Goal: Register for event/course

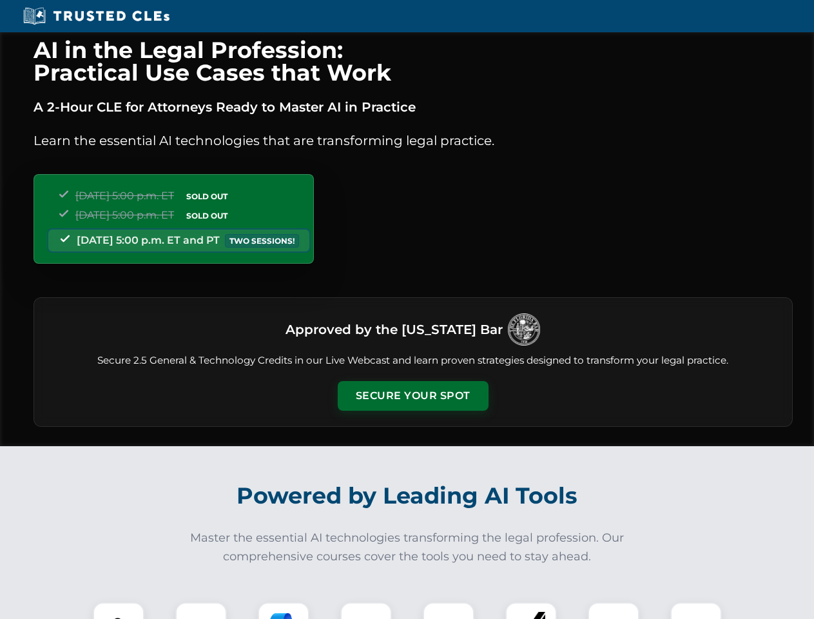
click at [412, 396] on button "Secure Your Spot" at bounding box center [413, 396] width 151 height 30
click at [119, 610] on img at bounding box center [118, 627] width 37 height 37
click at [201, 610] on div at bounding box center [201, 628] width 52 height 52
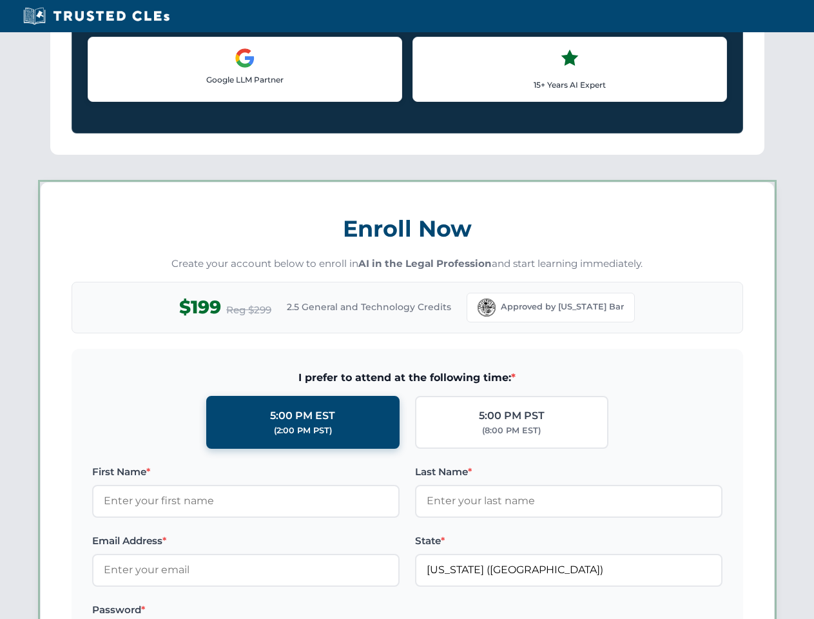
click at [366, 610] on label "Password *" at bounding box center [245, 609] width 307 height 15
